Goal: Obtain resource: Obtain resource

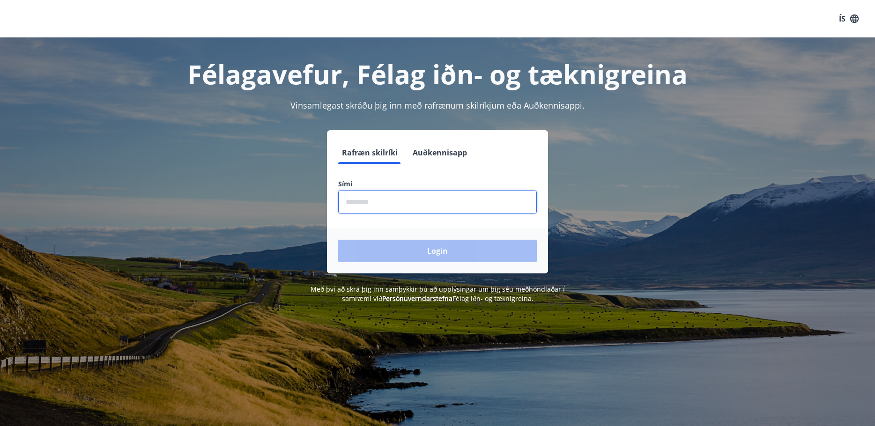
click at [364, 202] on input "phone" at bounding box center [437, 202] width 199 height 23
type input "********"
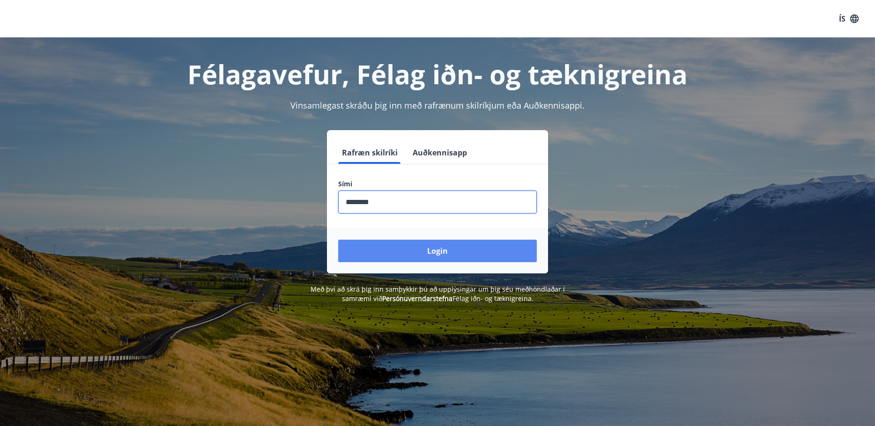
click at [410, 249] on button "Login" at bounding box center [437, 251] width 199 height 22
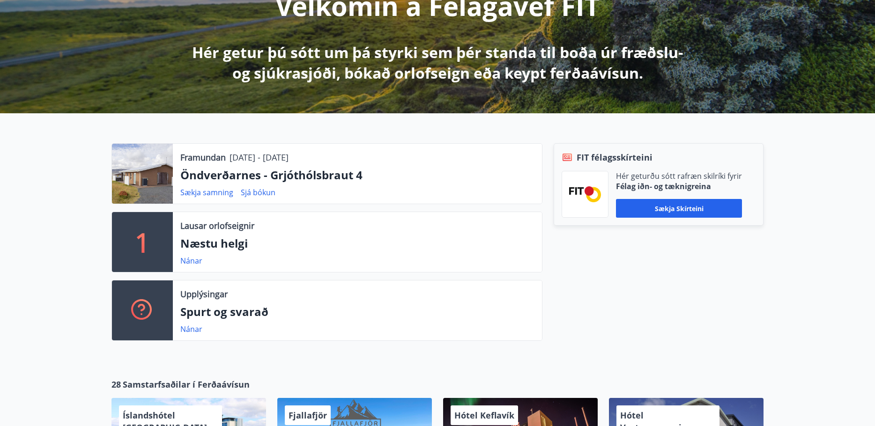
scroll to position [187, 0]
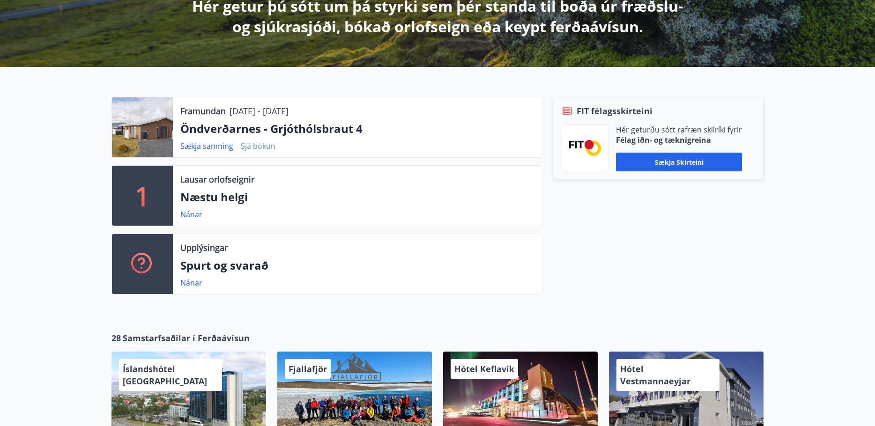
click at [248, 146] on link "Sjá bókun" at bounding box center [258, 146] width 35 height 10
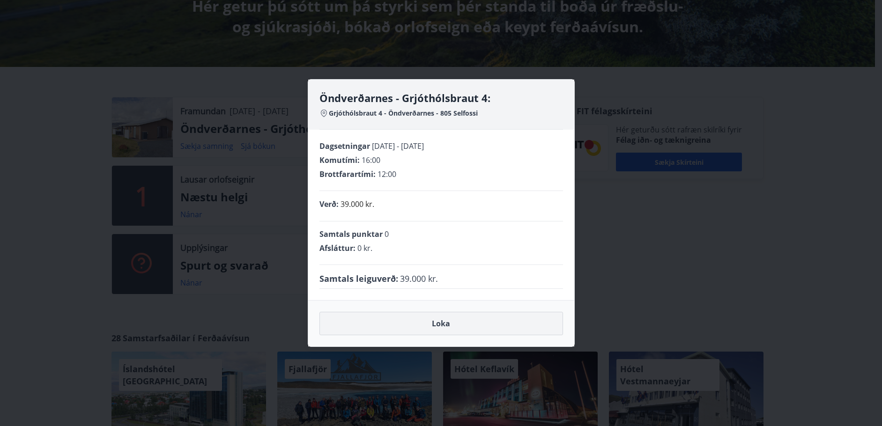
click at [440, 322] on button "Loka" at bounding box center [442, 323] width 244 height 23
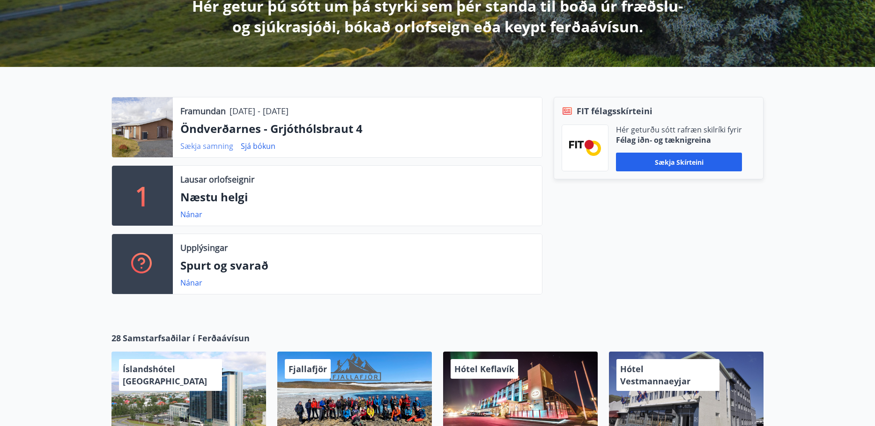
click at [195, 146] on link "Sækja samning" at bounding box center [206, 146] width 53 height 10
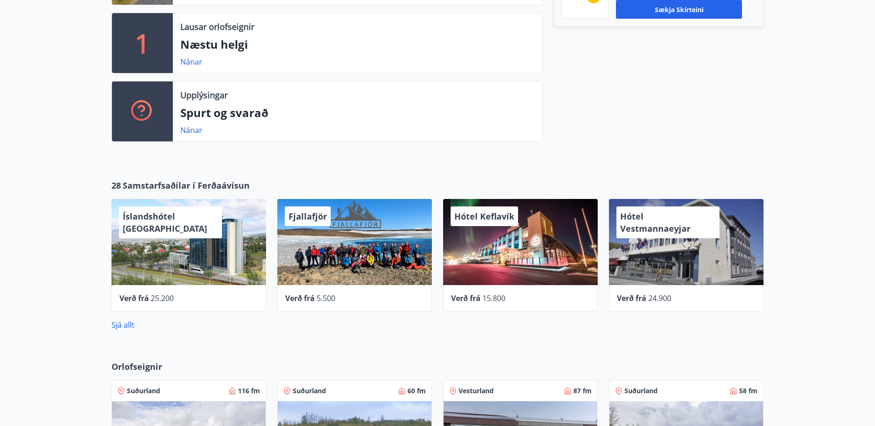
scroll to position [281, 0]
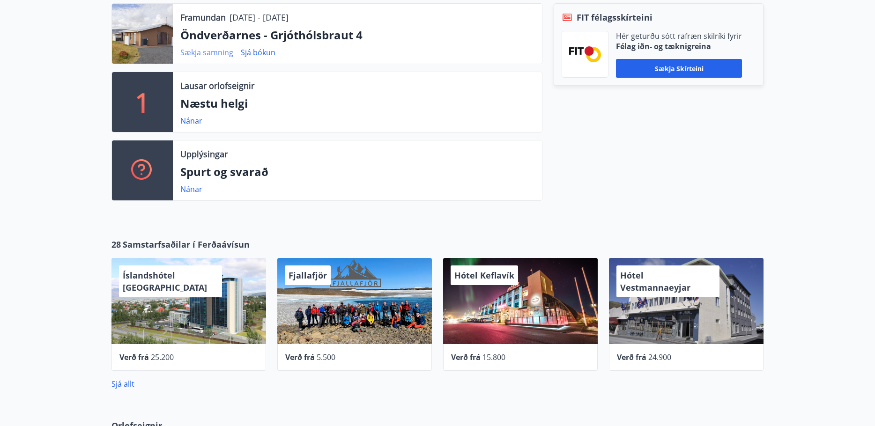
click at [215, 52] on link "Sækja samning" at bounding box center [206, 52] width 53 height 10
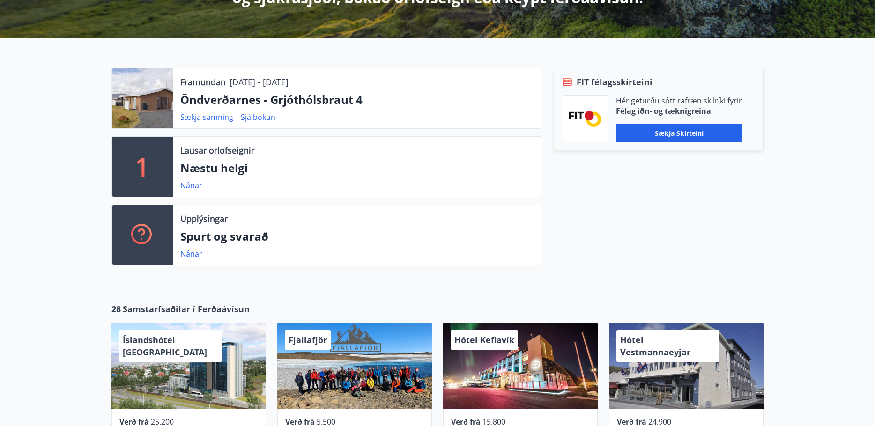
scroll to position [94, 0]
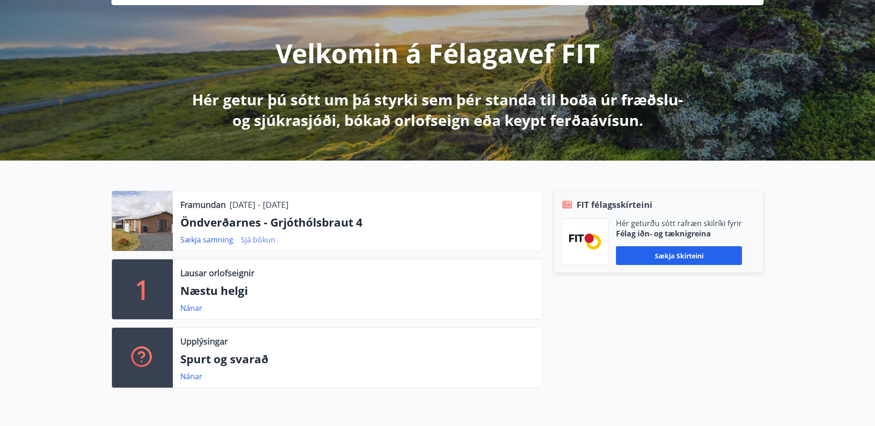
click at [255, 238] on link "Sjá bókun" at bounding box center [258, 240] width 35 height 10
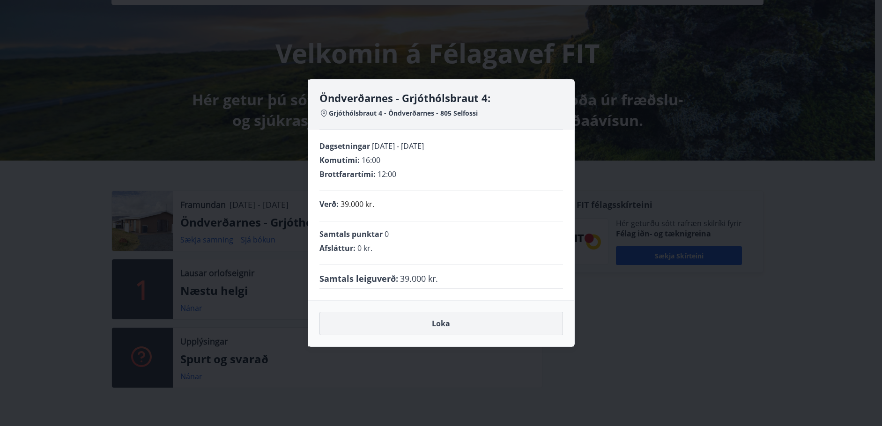
click at [442, 322] on button "Loka" at bounding box center [442, 323] width 244 height 23
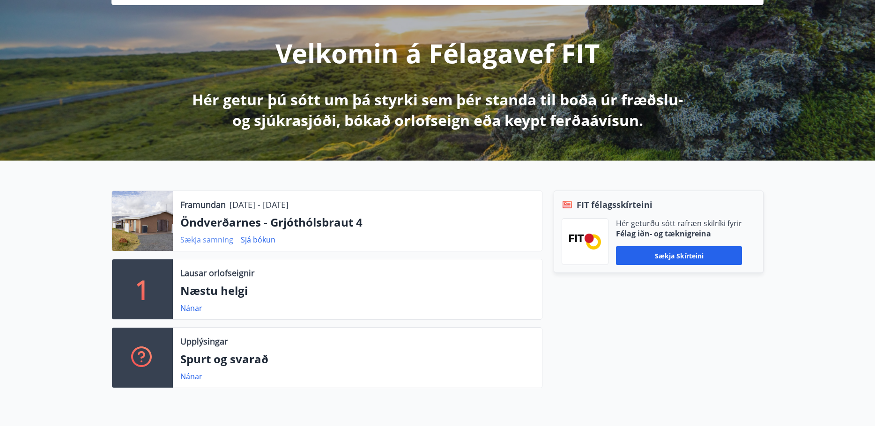
click at [207, 240] on link "Sækja samning" at bounding box center [206, 240] width 53 height 10
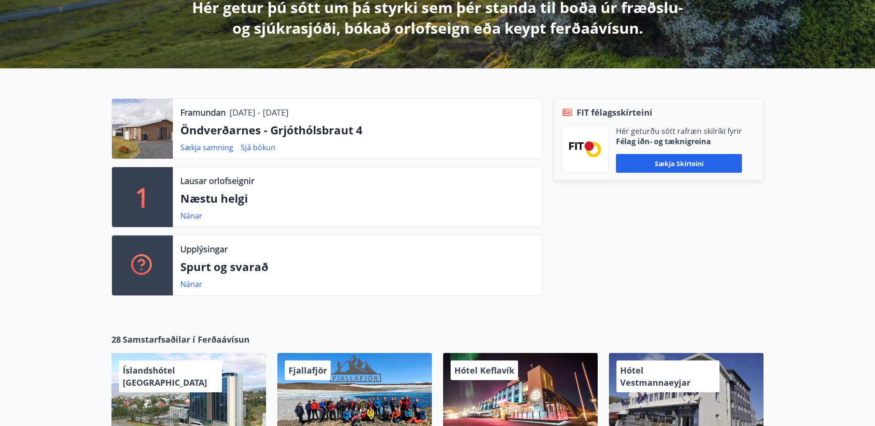
scroll to position [119, 0]
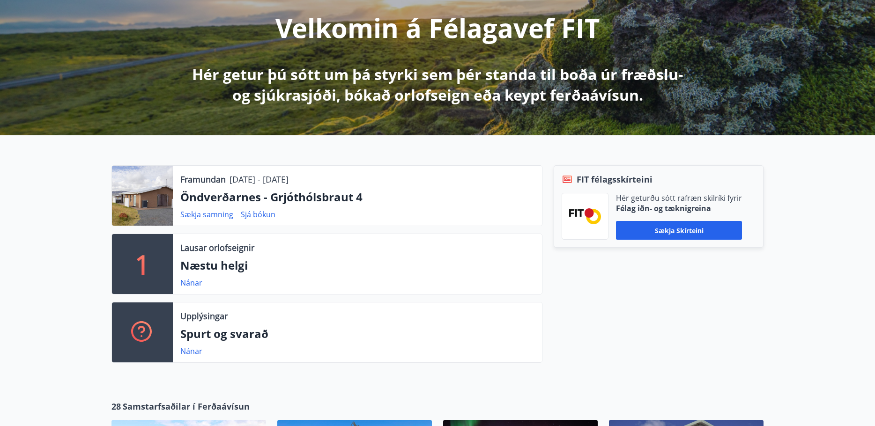
click at [153, 196] on div at bounding box center [142, 196] width 61 height 60
click at [211, 216] on link "Sækja samning" at bounding box center [206, 214] width 53 height 10
